Goal: Transaction & Acquisition: Purchase product/service

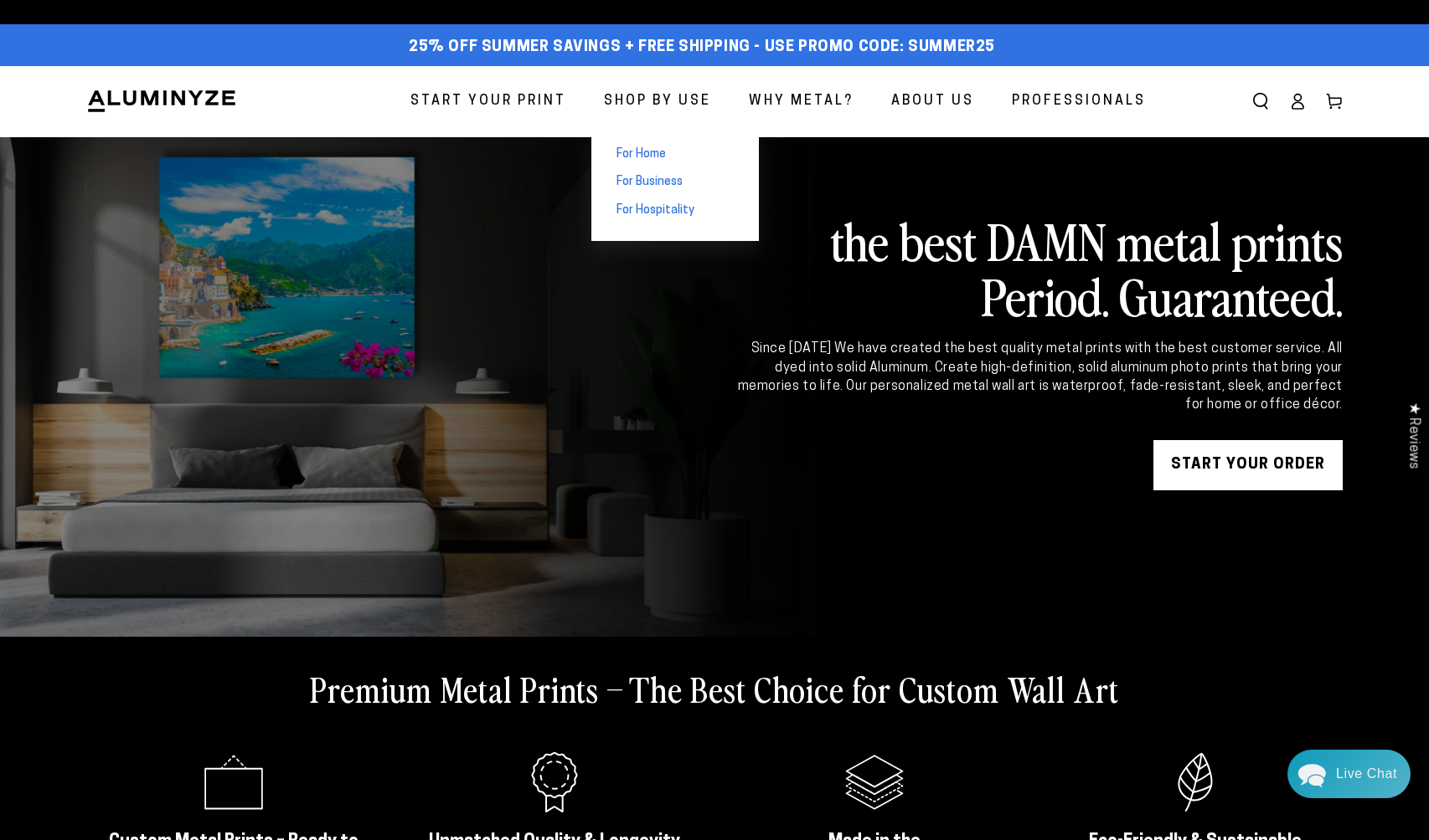
click at [669, 180] on span "For Business" at bounding box center [650, 182] width 66 height 17
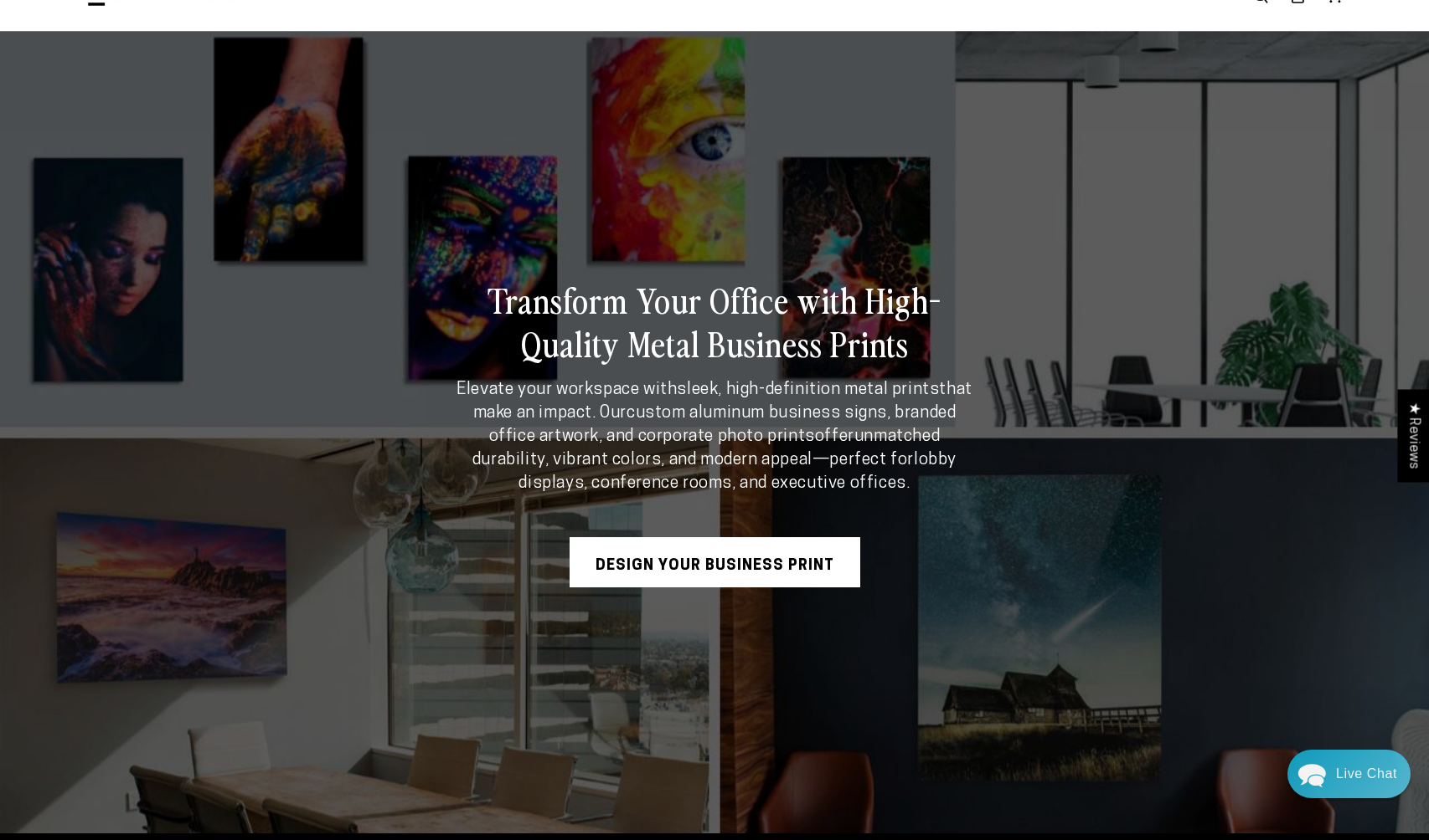
scroll to position [122, 0]
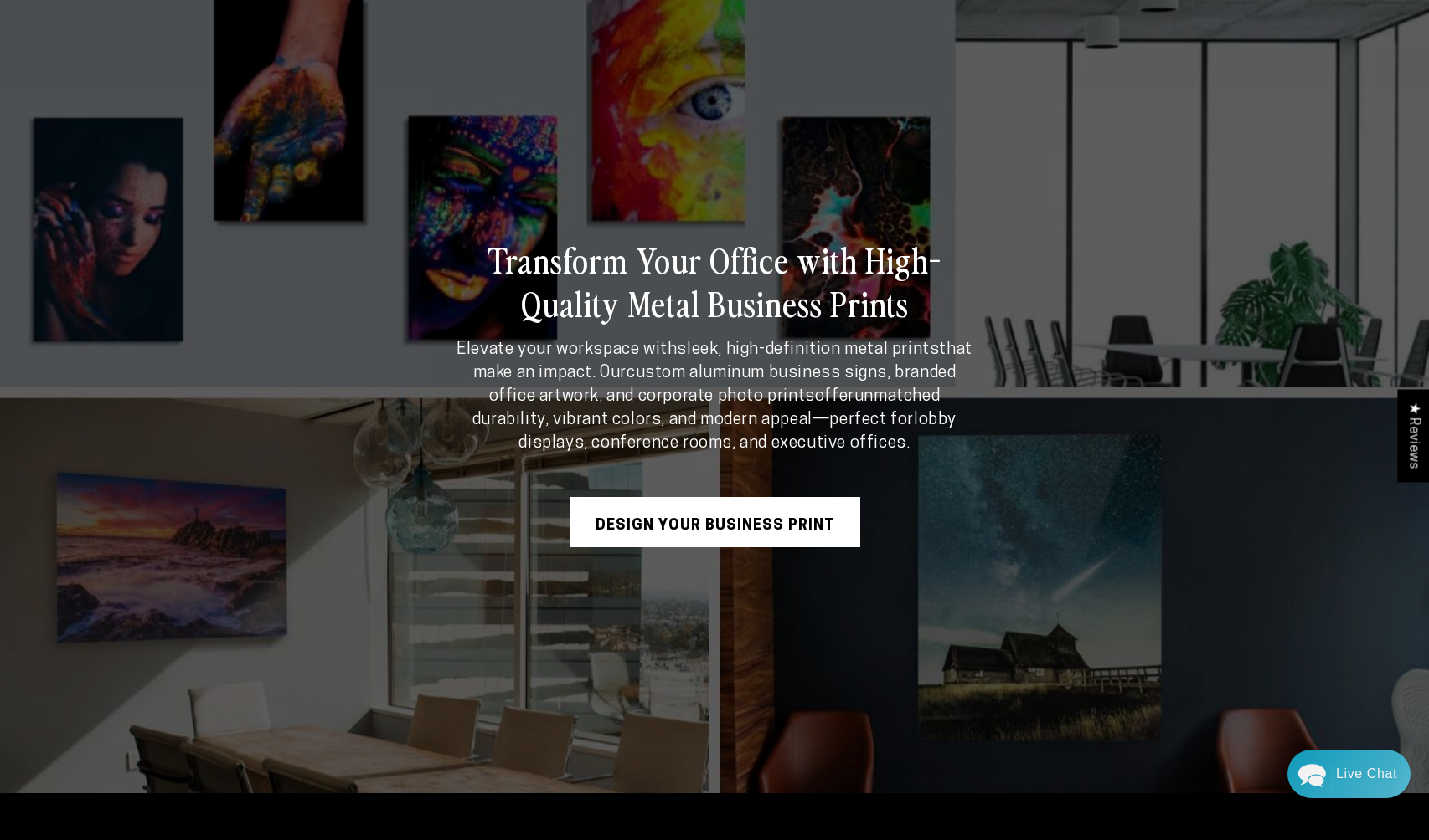
click at [766, 528] on link "Design Your Business Print" at bounding box center [714, 522] width 291 height 50
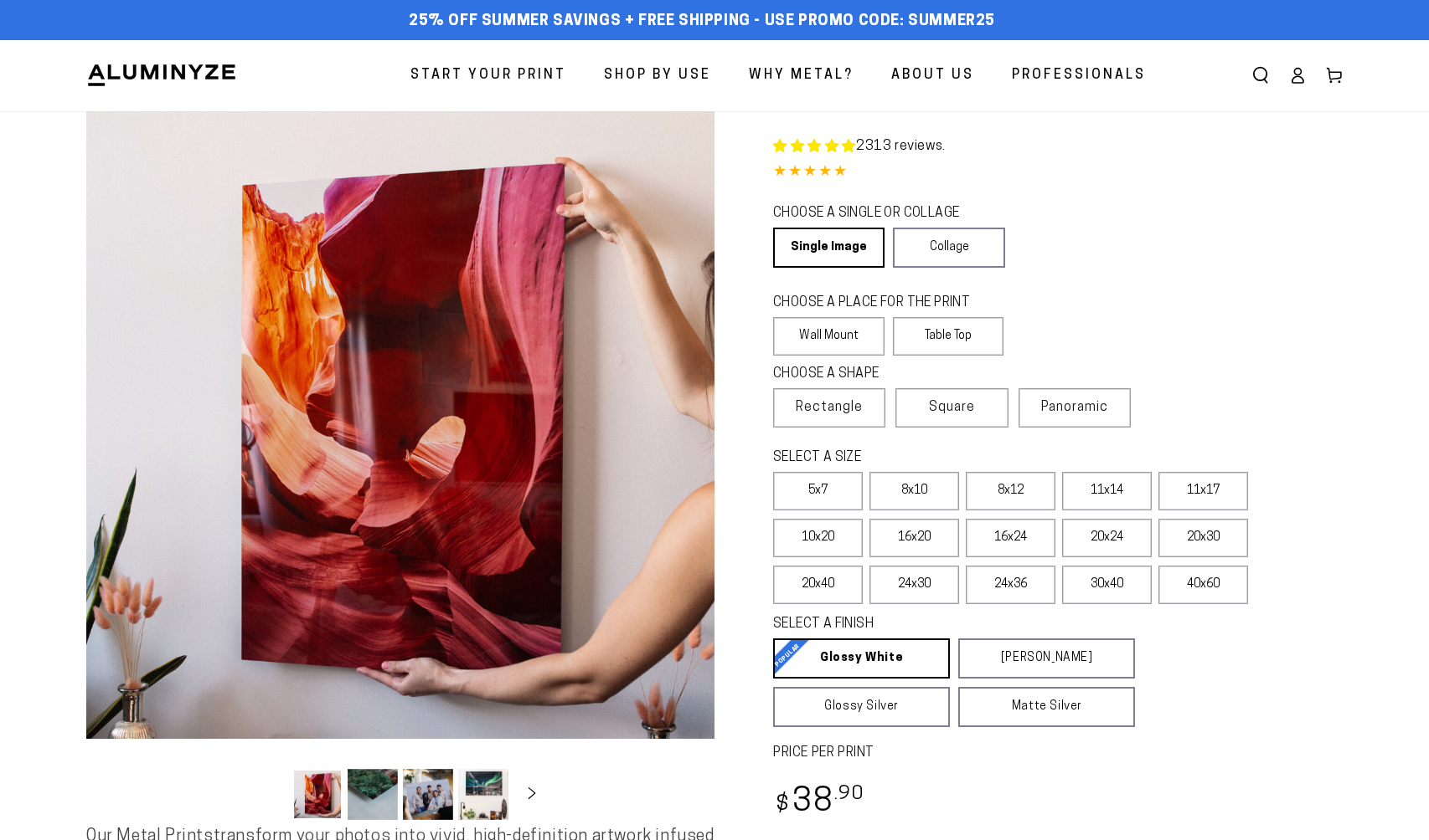
select select "**********"
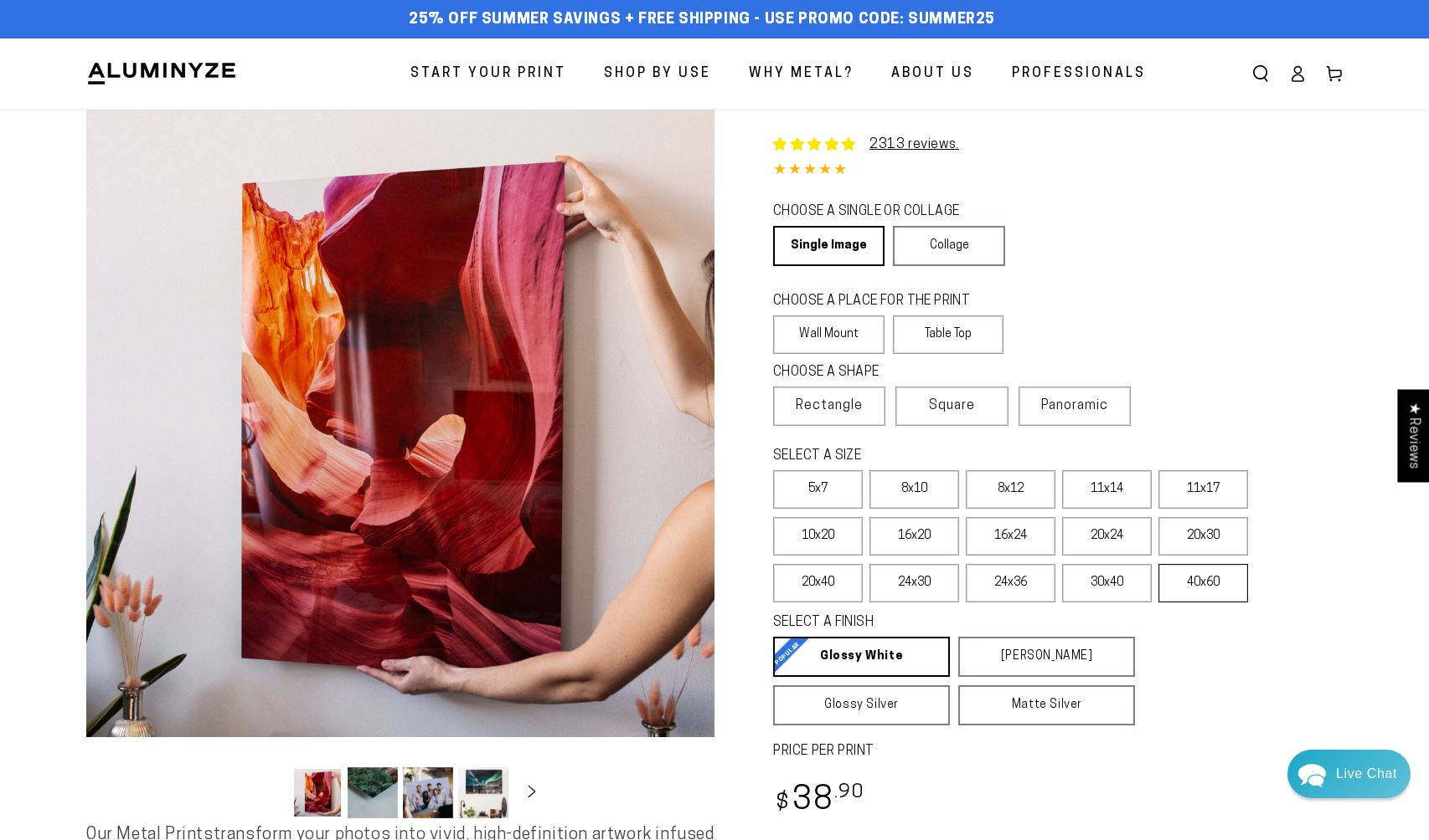
click at [1198, 590] on label "40x60" at bounding box center [1203, 583] width 90 height 39
click at [1131, 591] on label "30x40" at bounding box center [1107, 583] width 90 height 39
click at [919, 539] on label "16x20" at bounding box center [914, 536] width 90 height 39
click at [1018, 539] on label "16x24" at bounding box center [1010, 536] width 90 height 39
click at [940, 536] on label "16x20" at bounding box center [914, 536] width 90 height 39
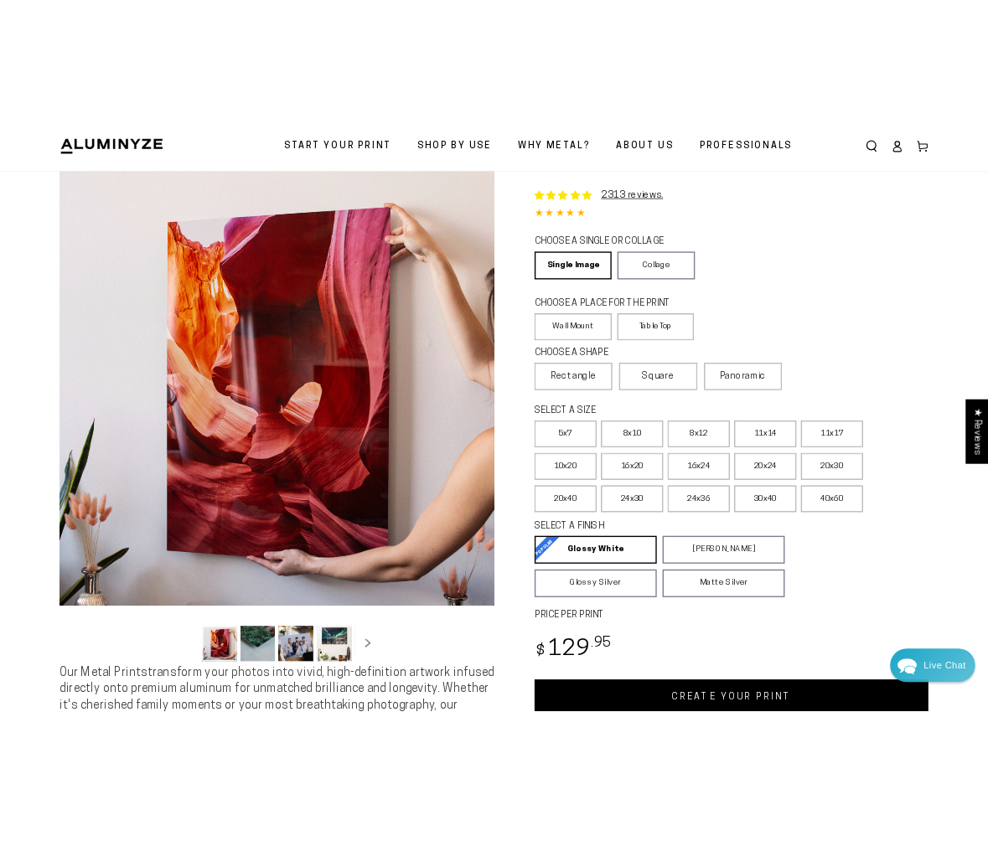
scroll to position [60, 0]
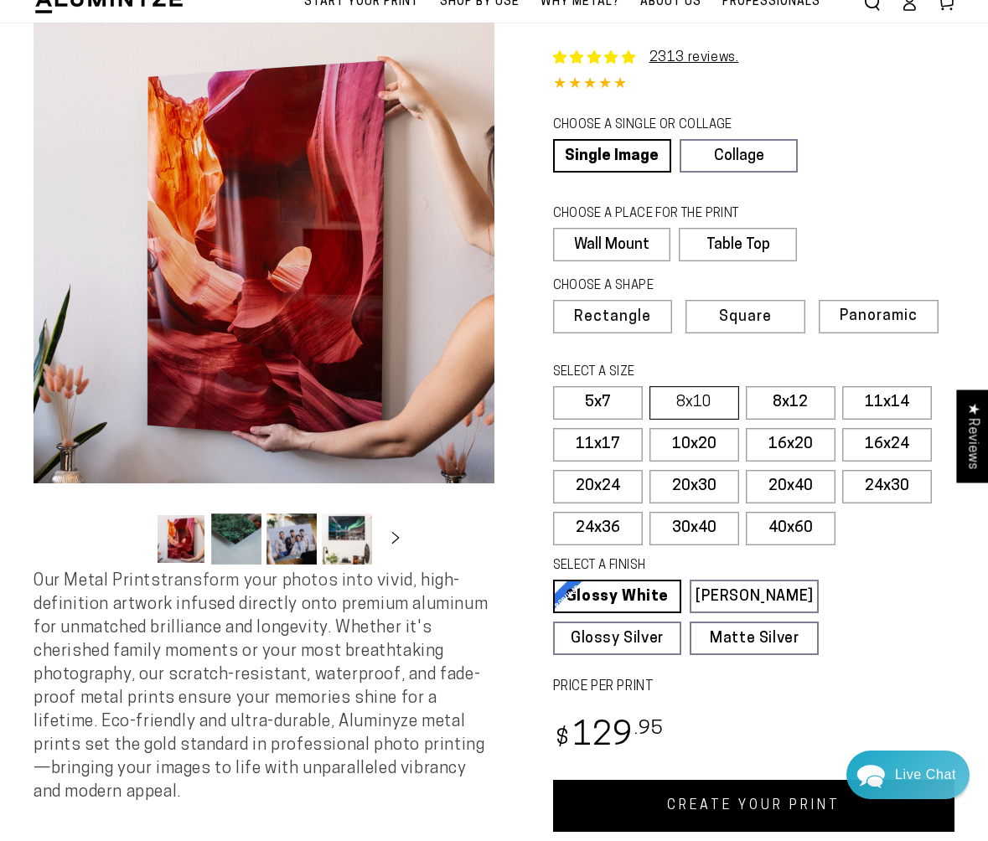
click at [683, 401] on label "8x10" at bounding box center [694, 403] width 90 height 34
click at [608, 529] on label "24x36" at bounding box center [598, 529] width 90 height 34
click at [792, 533] on label "40x60" at bounding box center [791, 529] width 90 height 34
click at [792, 534] on label "40x60" at bounding box center [791, 529] width 90 height 34
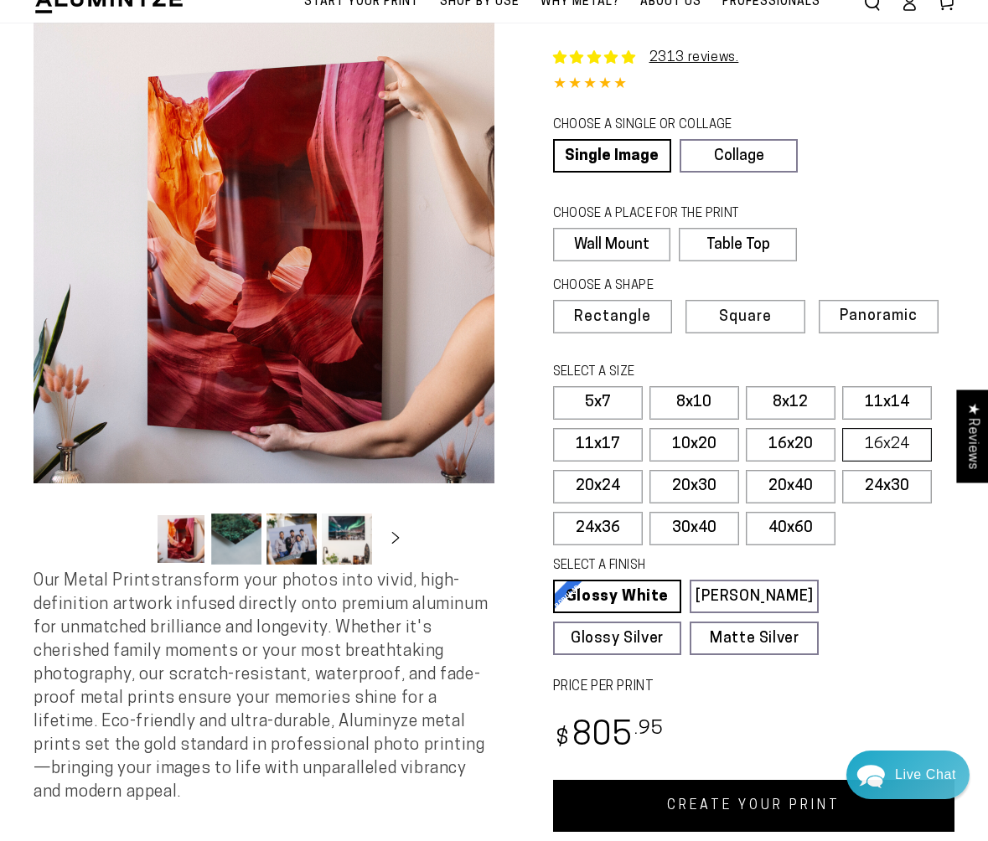
click at [889, 444] on label "16x24" at bounding box center [887, 445] width 90 height 34
